Goal: Information Seeking & Learning: Check status

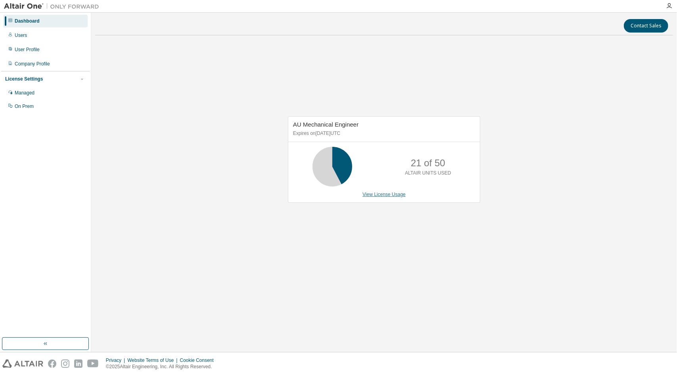
click at [386, 192] on link "View License Usage" at bounding box center [383, 195] width 43 height 6
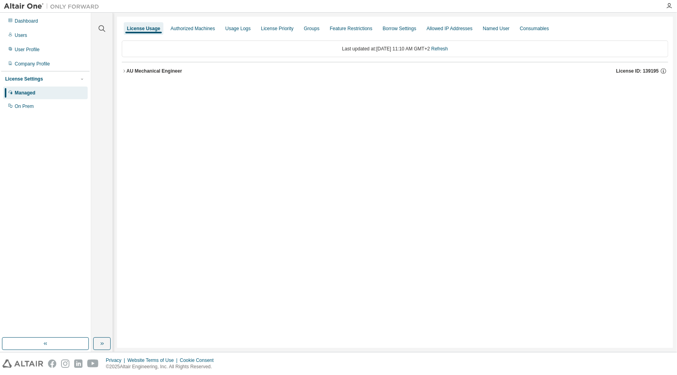
click at [123, 68] on button "AU Mechanical Engineer License ID: 139195" at bounding box center [395, 70] width 546 height 17
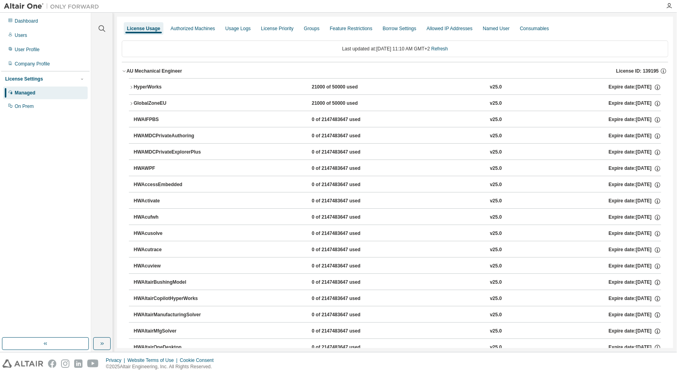
click at [130, 80] on button "HyperWorks 21000 of 50000 used v25.0 Expire date: 2026-03-16" at bounding box center [395, 87] width 532 height 17
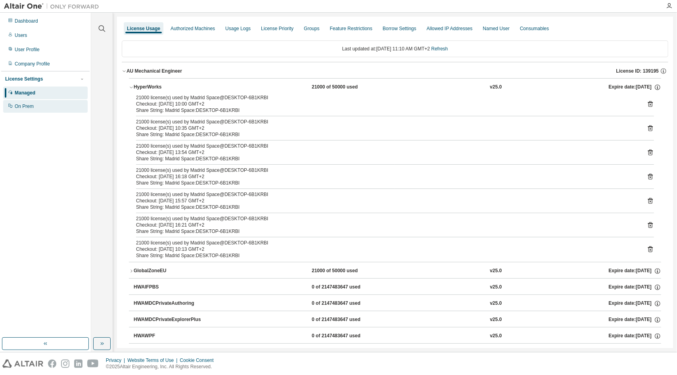
click at [50, 109] on div "On Prem" at bounding box center [45, 106] width 84 height 13
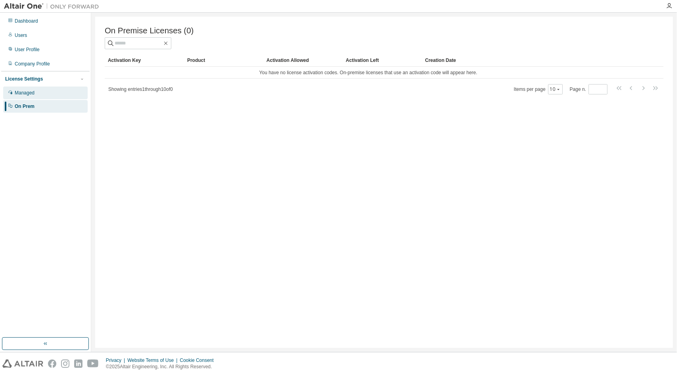
click at [54, 92] on div "Managed" at bounding box center [45, 92] width 84 height 13
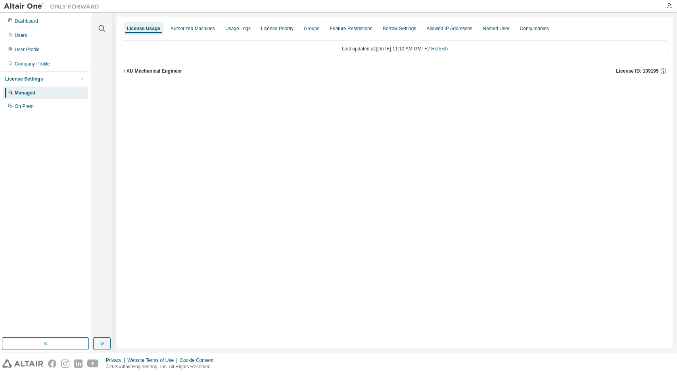
click at [125, 69] on icon "button" at bounding box center [124, 71] width 5 height 5
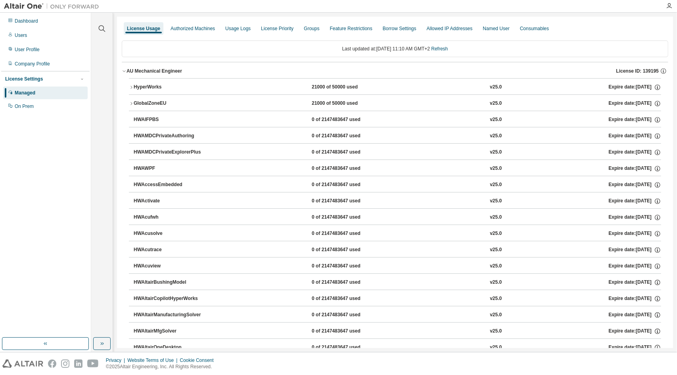
click at [125, 69] on icon "button" at bounding box center [124, 71] width 5 height 5
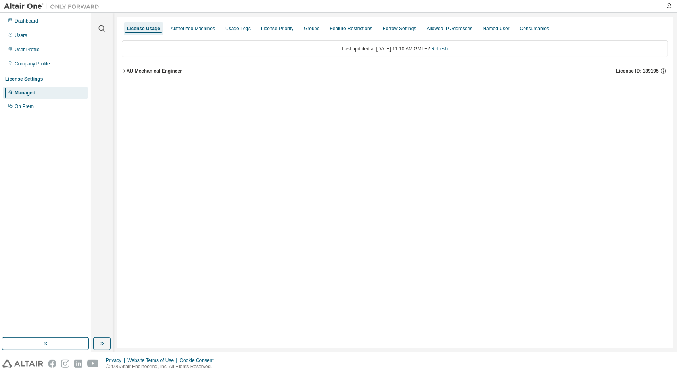
click at [127, 68] on div "AU Mechanical Engineer" at bounding box center [154, 71] width 56 height 6
click at [126, 70] on icon "button" at bounding box center [124, 71] width 5 height 5
